Goal: Information Seeking & Learning: Learn about a topic

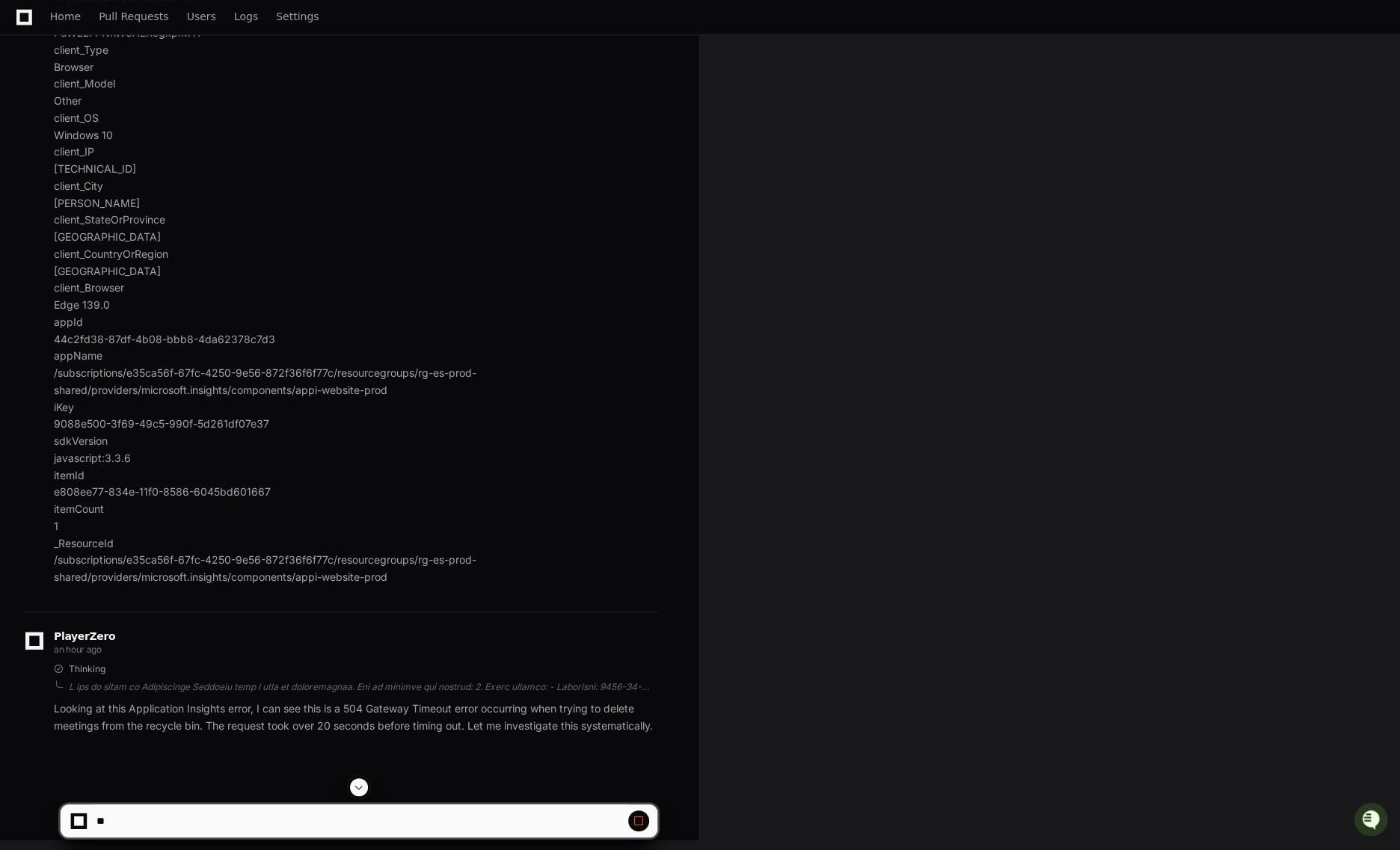
scroll to position [748, 0]
click at [379, 585] on div "khughes an hour ago We are seeing this error in application insights. Help me t…" at bounding box center [340, 15] width 634 height 1191
click at [169, 685] on div at bounding box center [362, 686] width 589 height 12
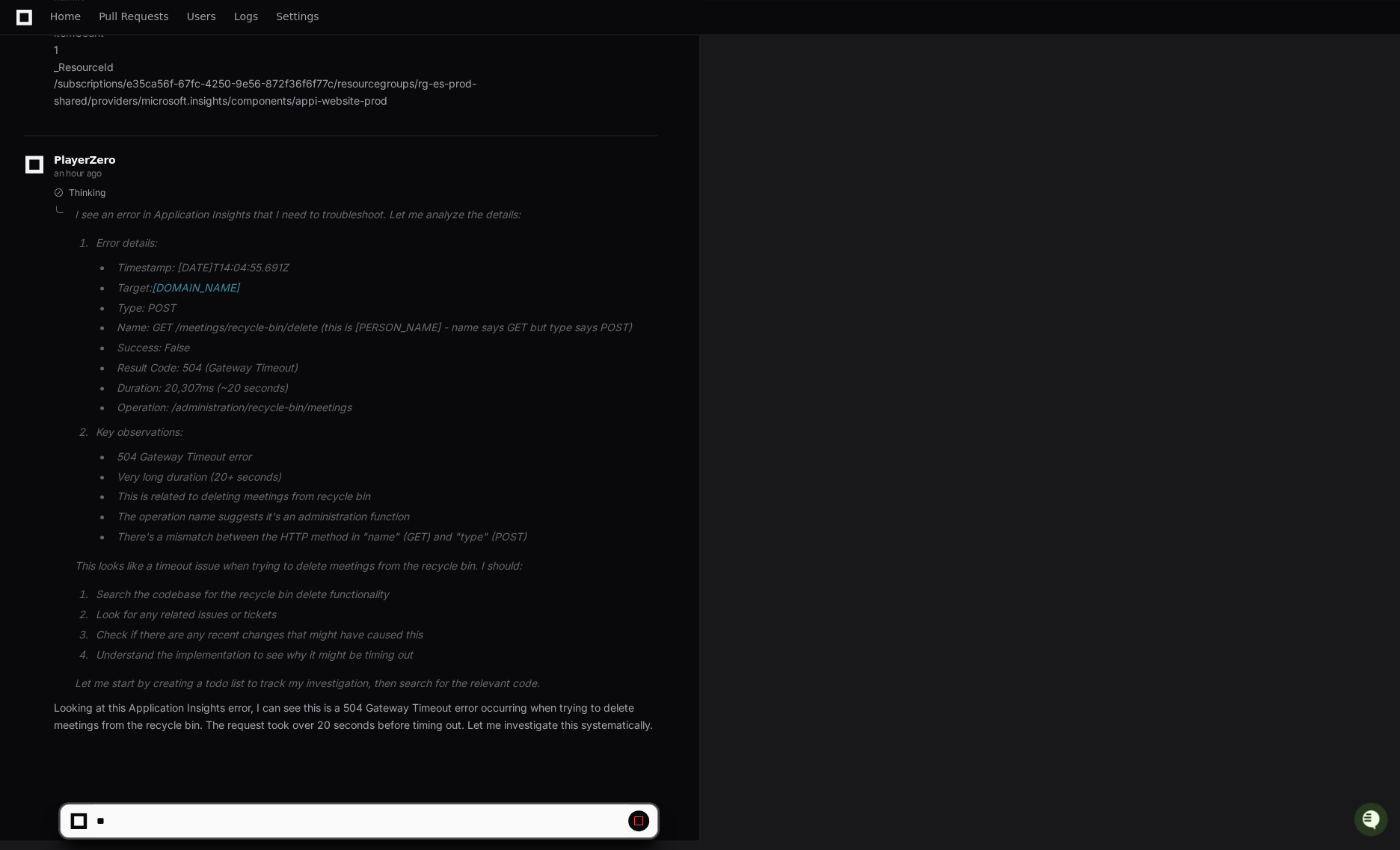
scroll to position [1224, 0]
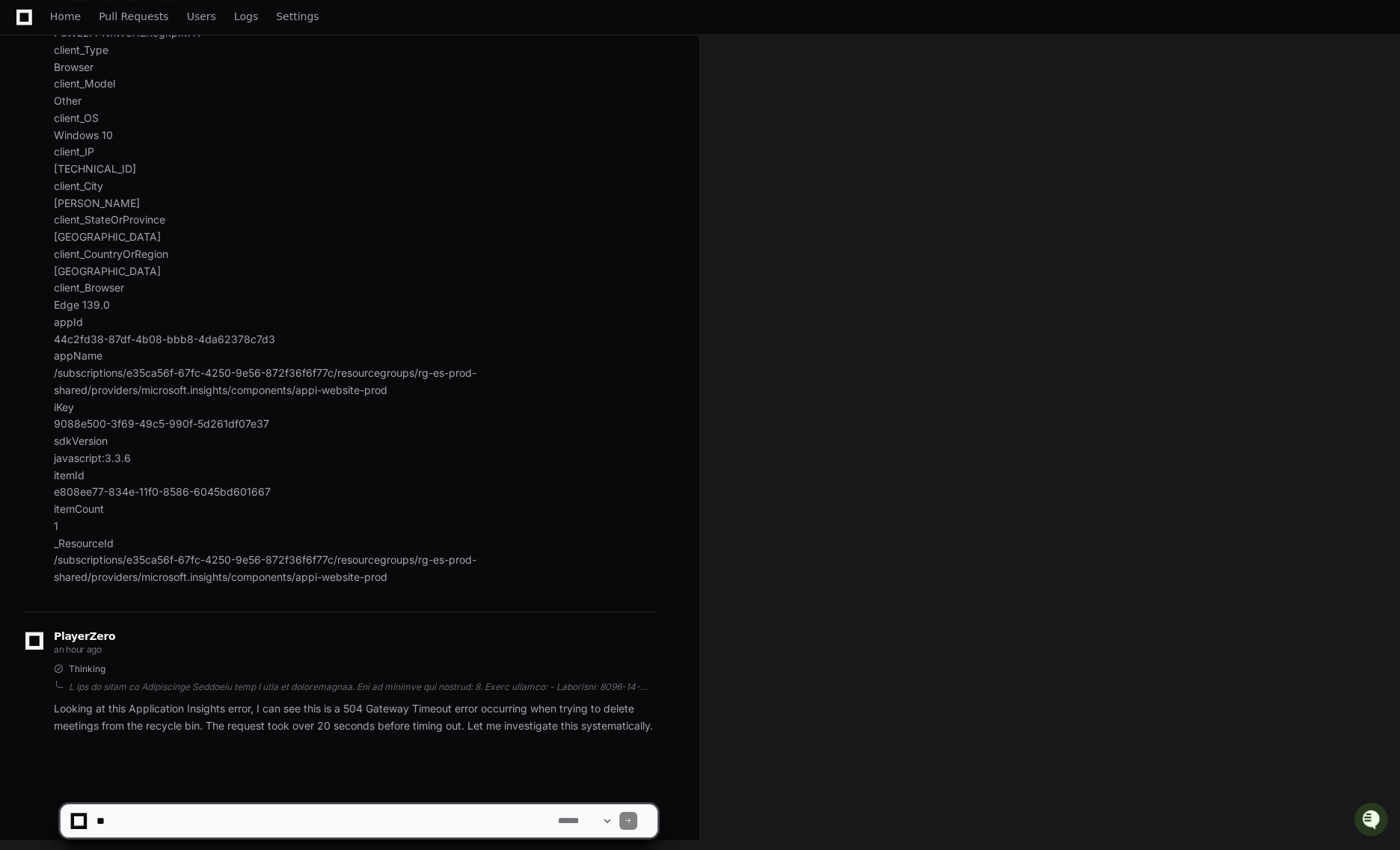
scroll to position [748, 0]
